Goal: Task Accomplishment & Management: Manage account settings

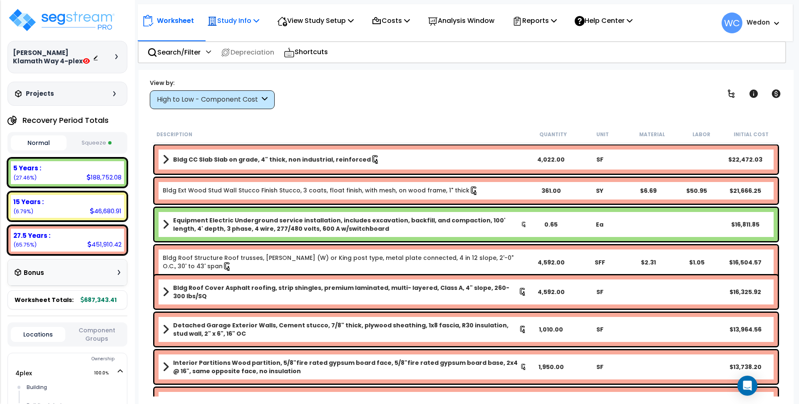
click at [232, 21] on p "Study Info" at bounding box center [233, 20] width 52 height 11
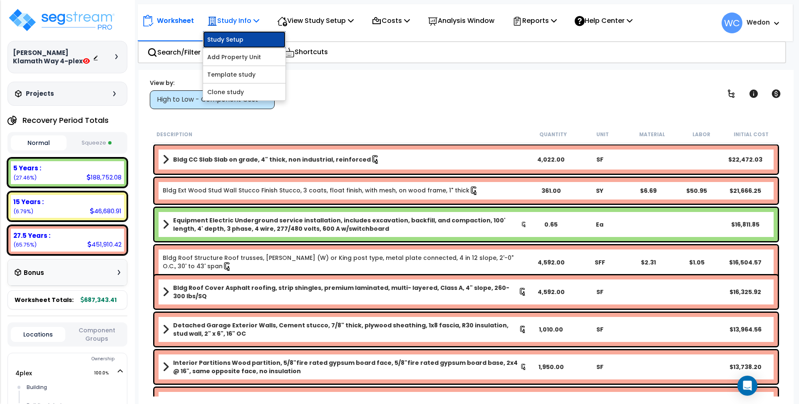
click at [232, 33] on link "Study Setup" at bounding box center [244, 39] width 82 height 17
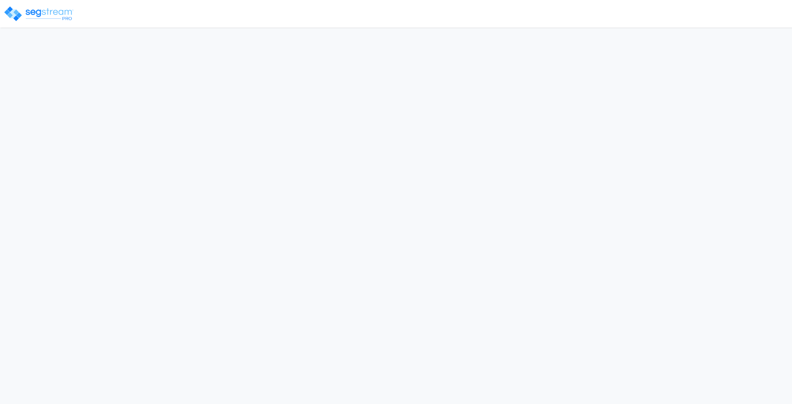
select select "2024"
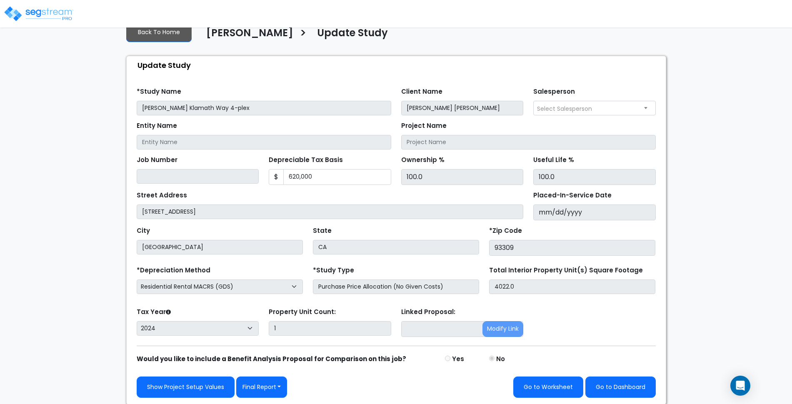
scroll to position [22, 0]
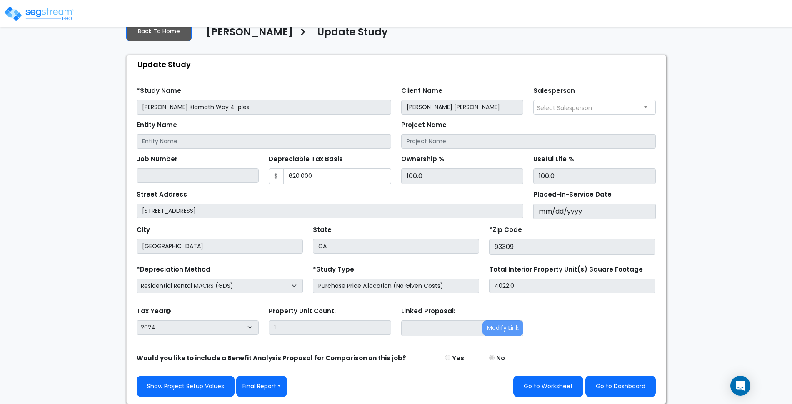
click at [695, 191] on div "We are Building your Study. So please grab a coffee and let us do the heavy lif…" at bounding box center [396, 209] width 792 height 390
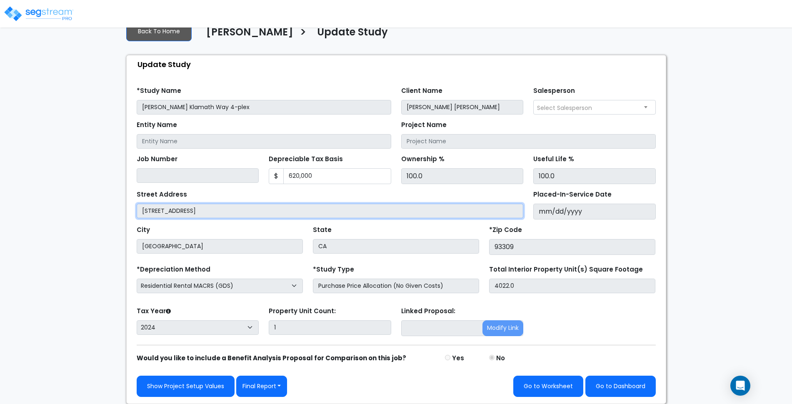
drag, startPoint x: 142, startPoint y: 212, endPoint x: 221, endPoint y: 212, distance: 78.3
click at [220, 212] on input "[STREET_ADDRESS]" at bounding box center [330, 211] width 387 height 15
click at [221, 211] on input "[STREET_ADDRESS]" at bounding box center [330, 211] width 387 height 15
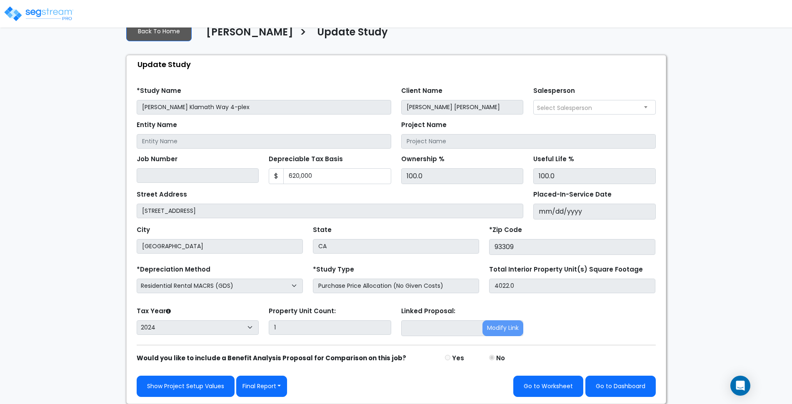
click at [96, 207] on div "We are Building your Study. So please grab a coffee and let us do the heavy lif…" at bounding box center [396, 209] width 792 height 390
drag, startPoint x: 493, startPoint y: 247, endPoint x: 602, endPoint y: 246, distance: 109.1
click at [561, 248] on input "93309" at bounding box center [572, 247] width 166 height 16
click at [290, 158] on label "Depreciable Tax Basis" at bounding box center [306, 159] width 74 height 10
click at [290, 168] on input "620,000" at bounding box center [337, 176] width 108 height 16
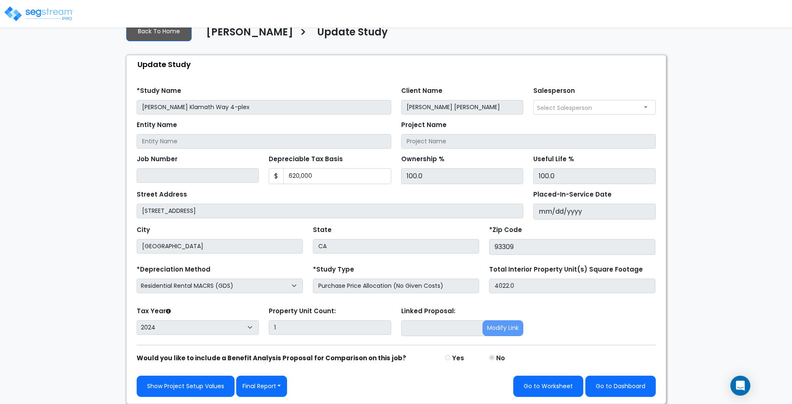
click at [270, 222] on div "City Bakersfield State CA *Zip Code 93309" at bounding box center [396, 236] width 529 height 35
drag, startPoint x: 284, startPoint y: 174, endPoint x: 359, endPoint y: 177, distance: 74.2
click at [335, 175] on input "620,000" at bounding box center [337, 176] width 108 height 16
click at [344, 198] on div "Street Address 6813 Klamath Way" at bounding box center [330, 203] width 387 height 30
